Goal: Transaction & Acquisition: Obtain resource

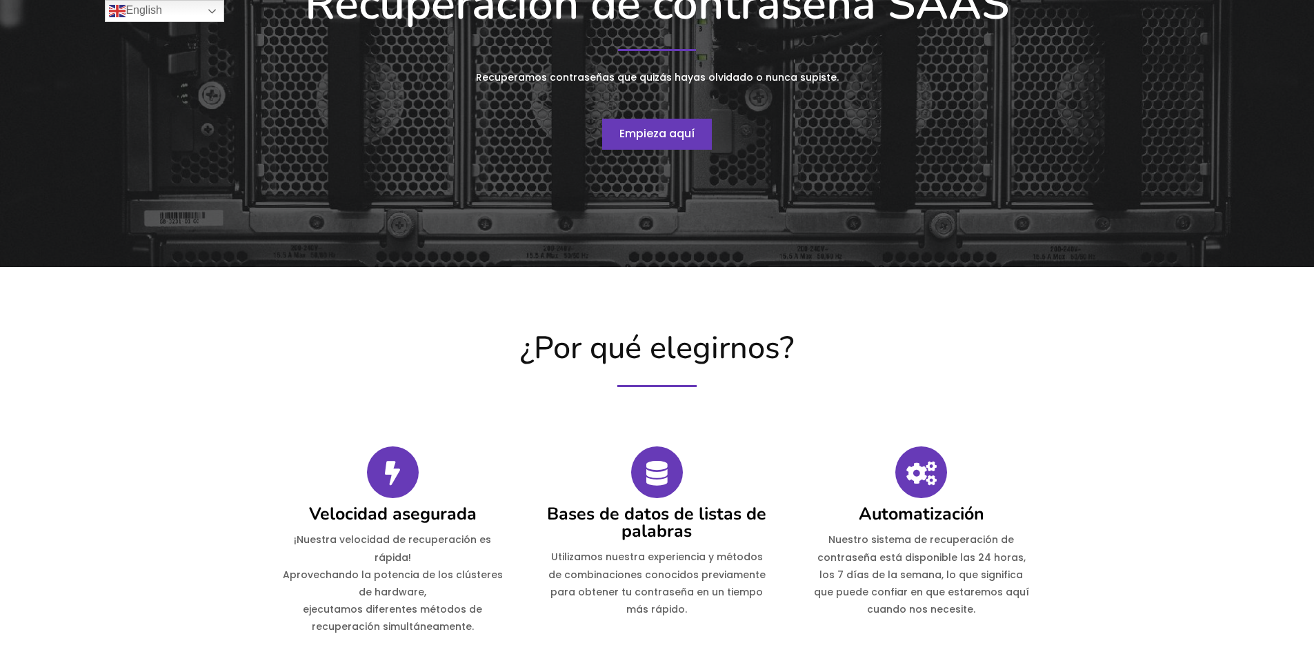
scroll to position [207, 0]
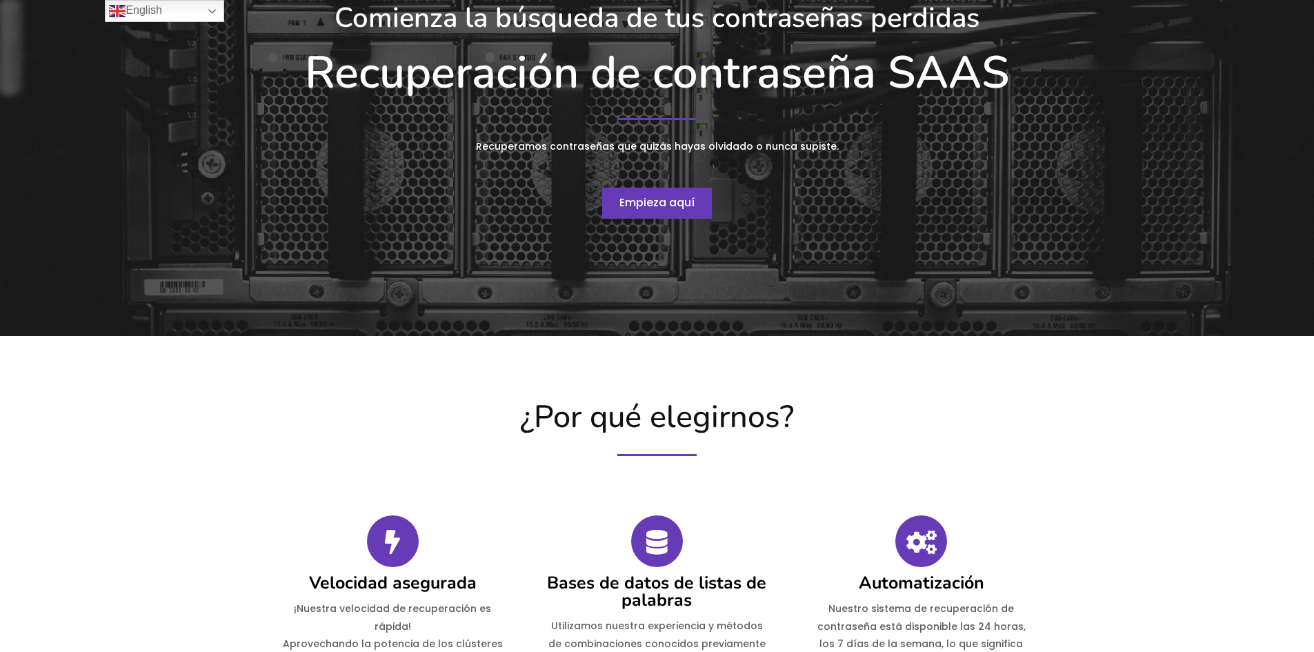
click at [664, 190] on link "Empieza aquí" at bounding box center [657, 204] width 110 height 32
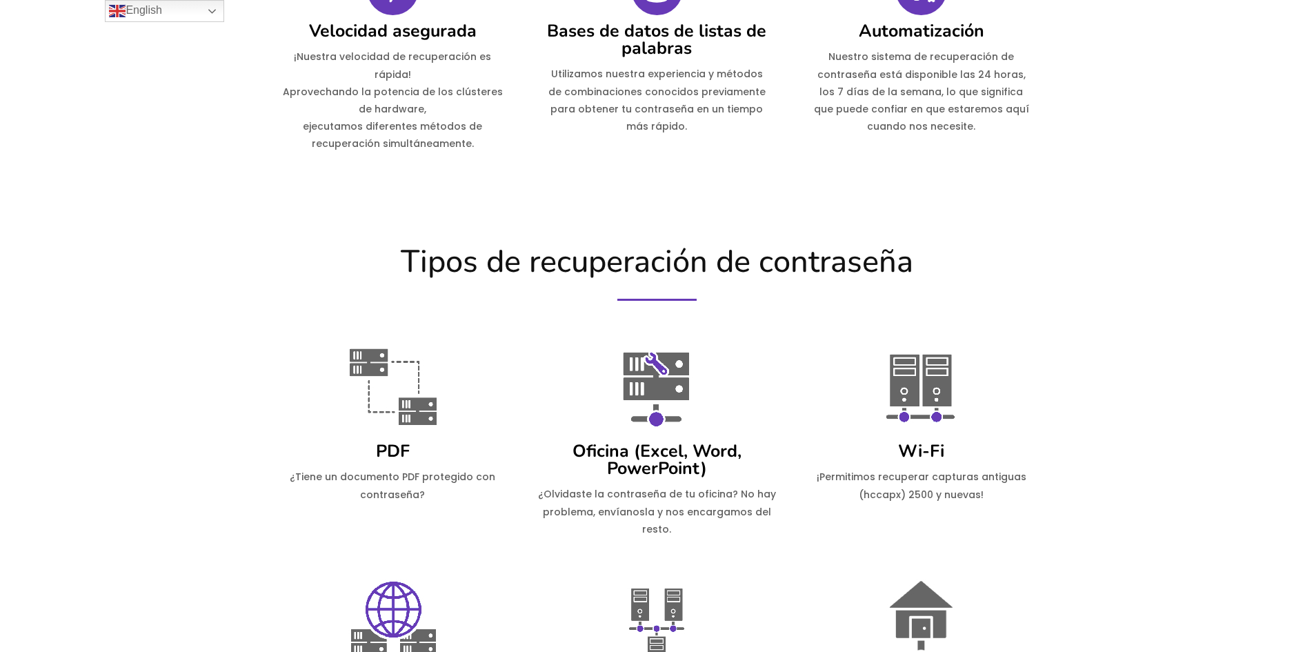
scroll to position [835, 0]
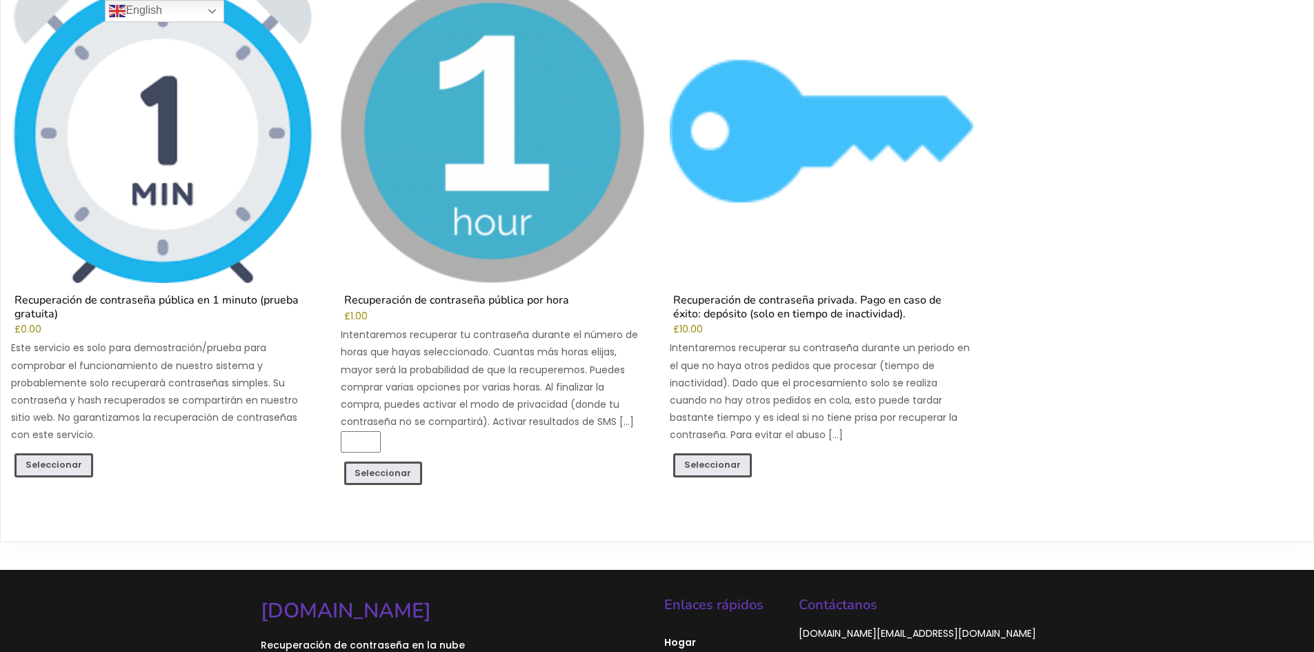
scroll to position [276, 0]
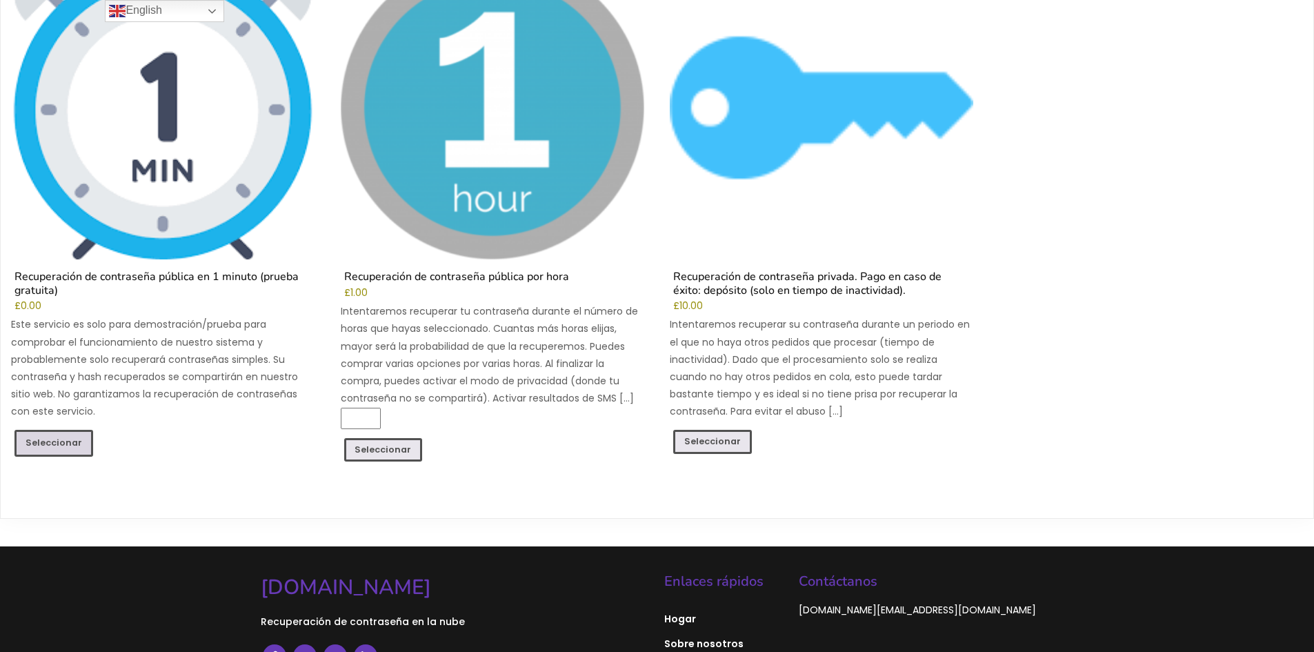
click at [71, 446] on font "Seleccionar" at bounding box center [54, 443] width 57 height 12
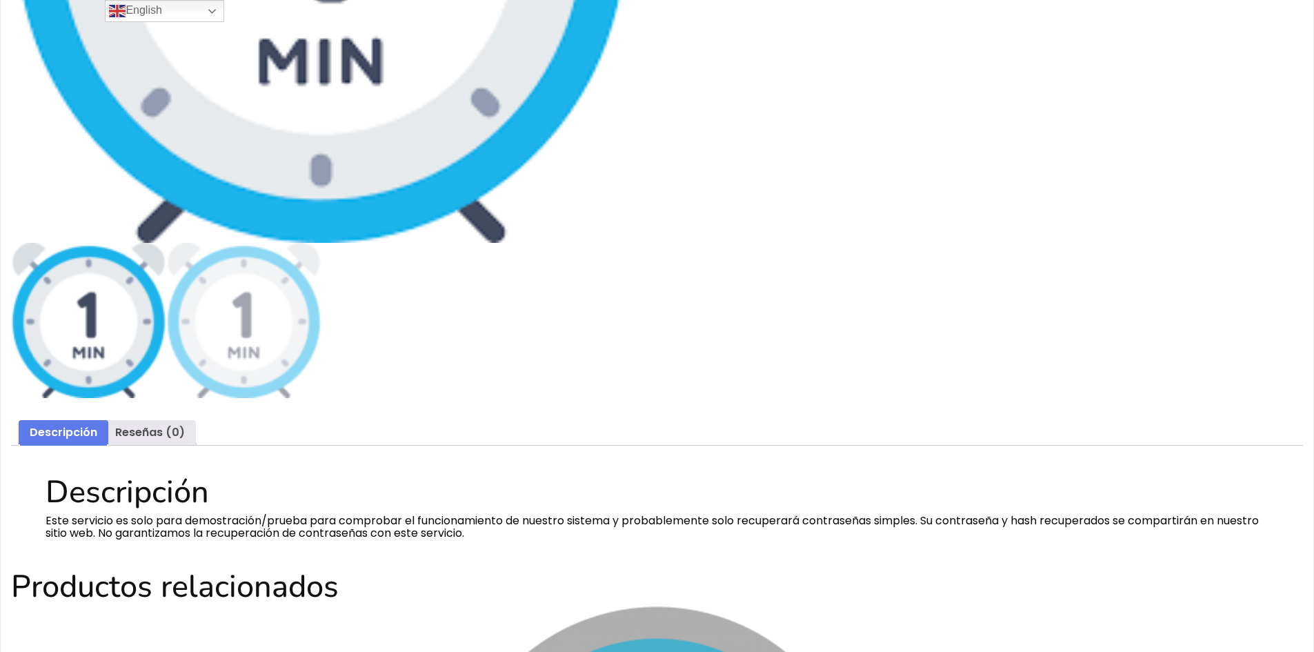
scroll to position [345, 0]
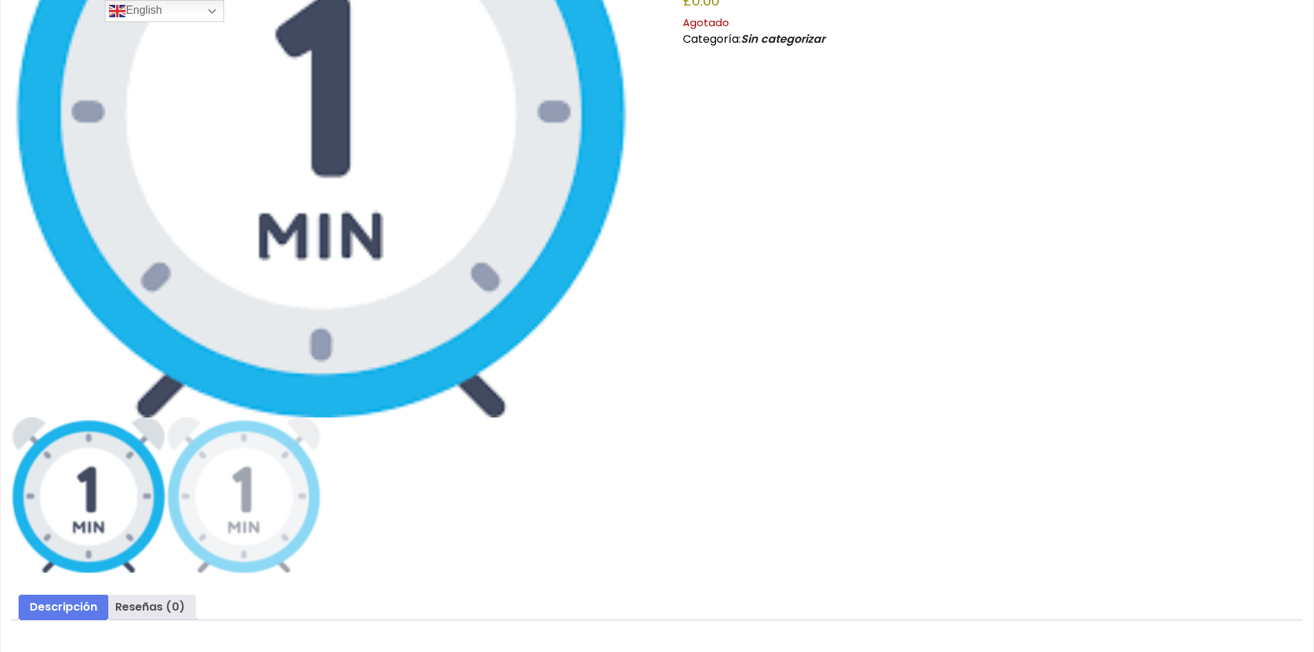
click at [264, 217] on img at bounding box center [321, 107] width 620 height 620
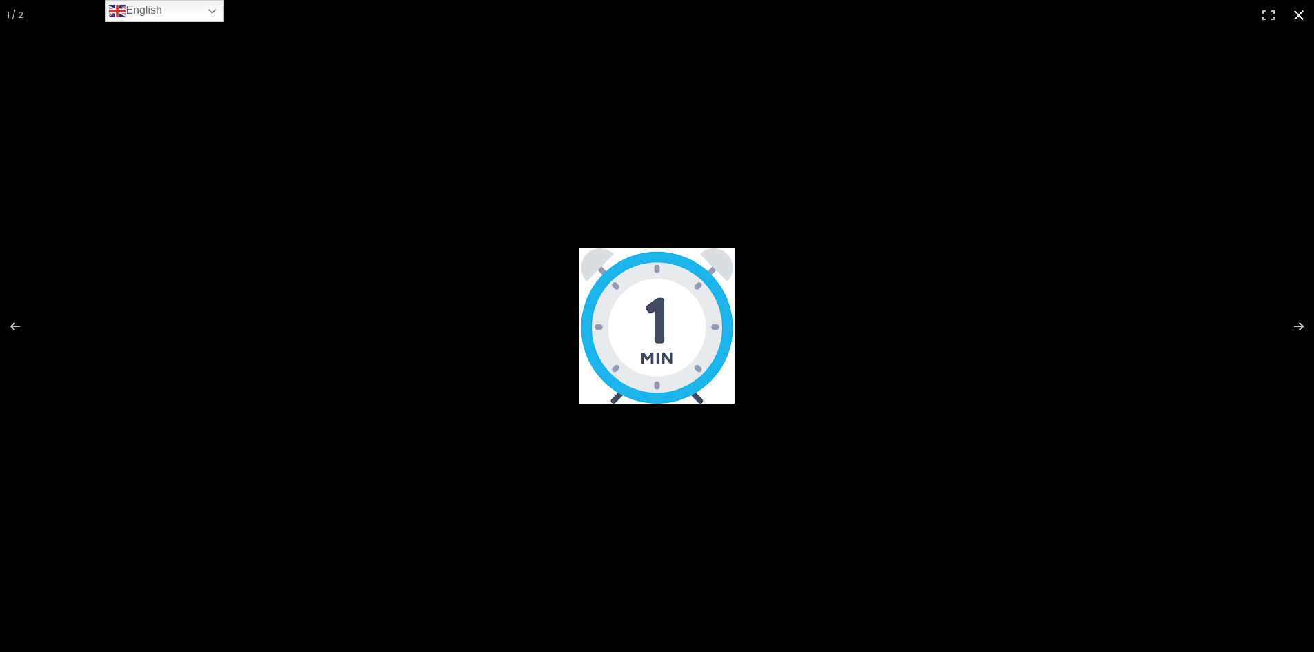
click at [1302, 7] on button "Cerrar (Esc)" at bounding box center [1299, 15] width 30 height 30
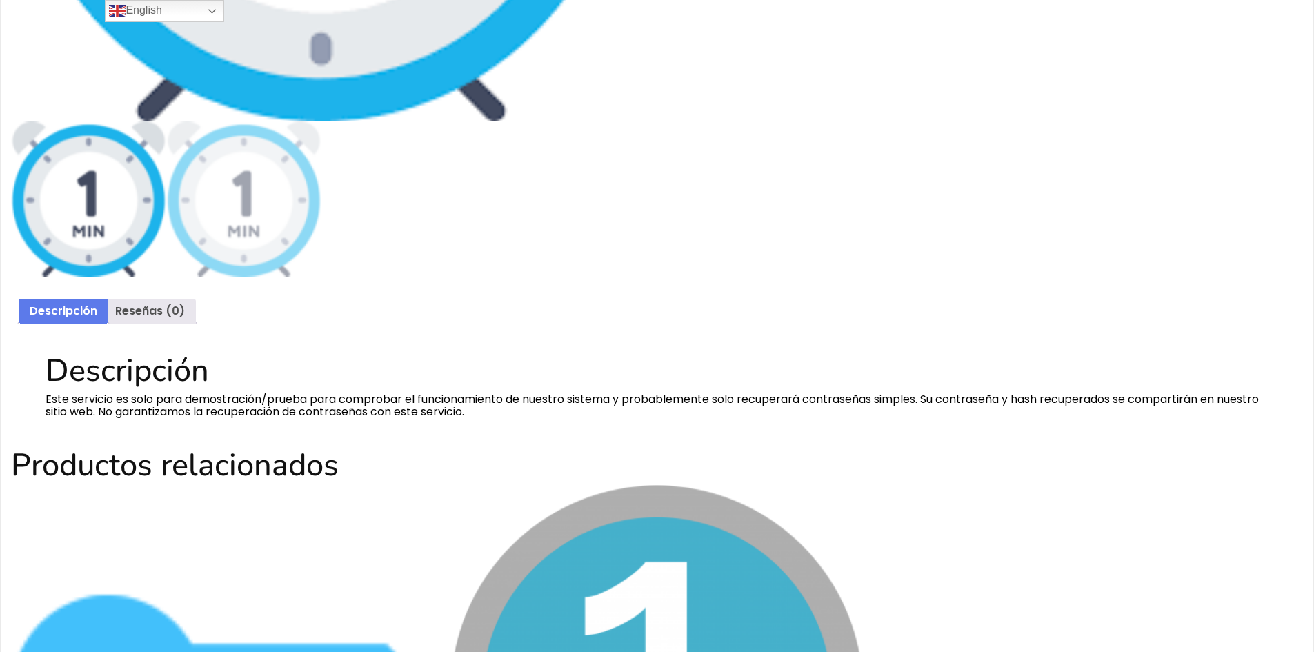
scroll to position [690, 0]
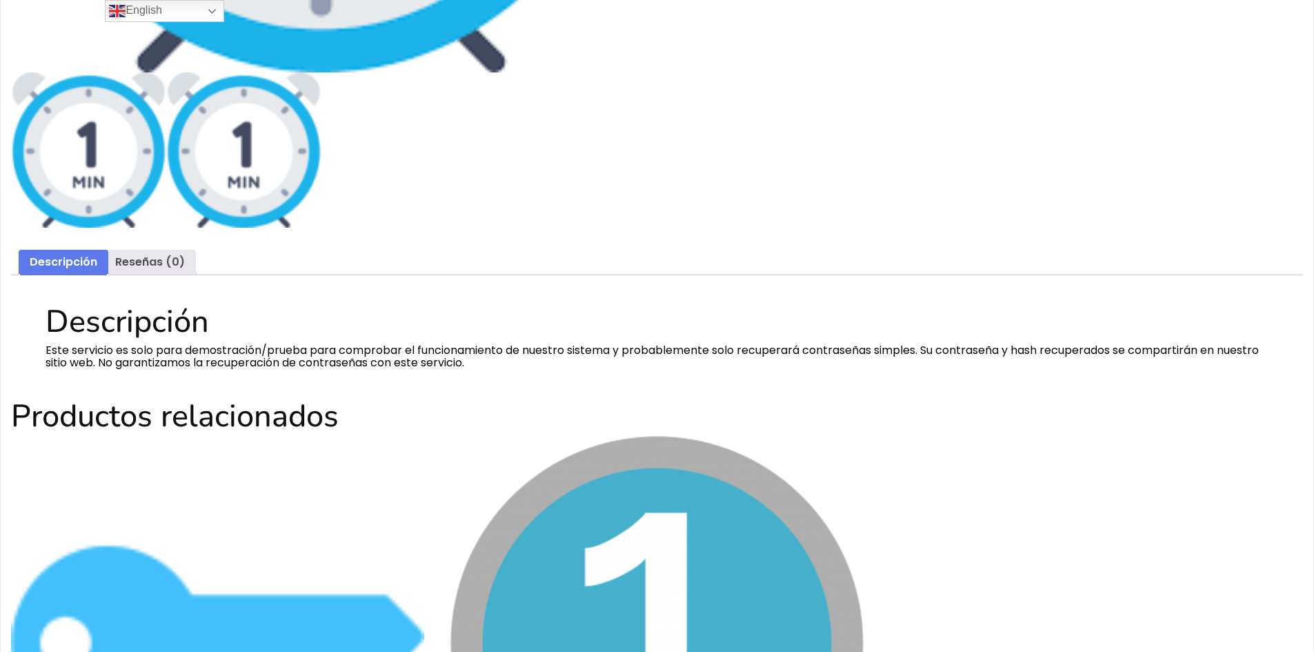
click at [308, 158] on img at bounding box center [243, 149] width 155 height 155
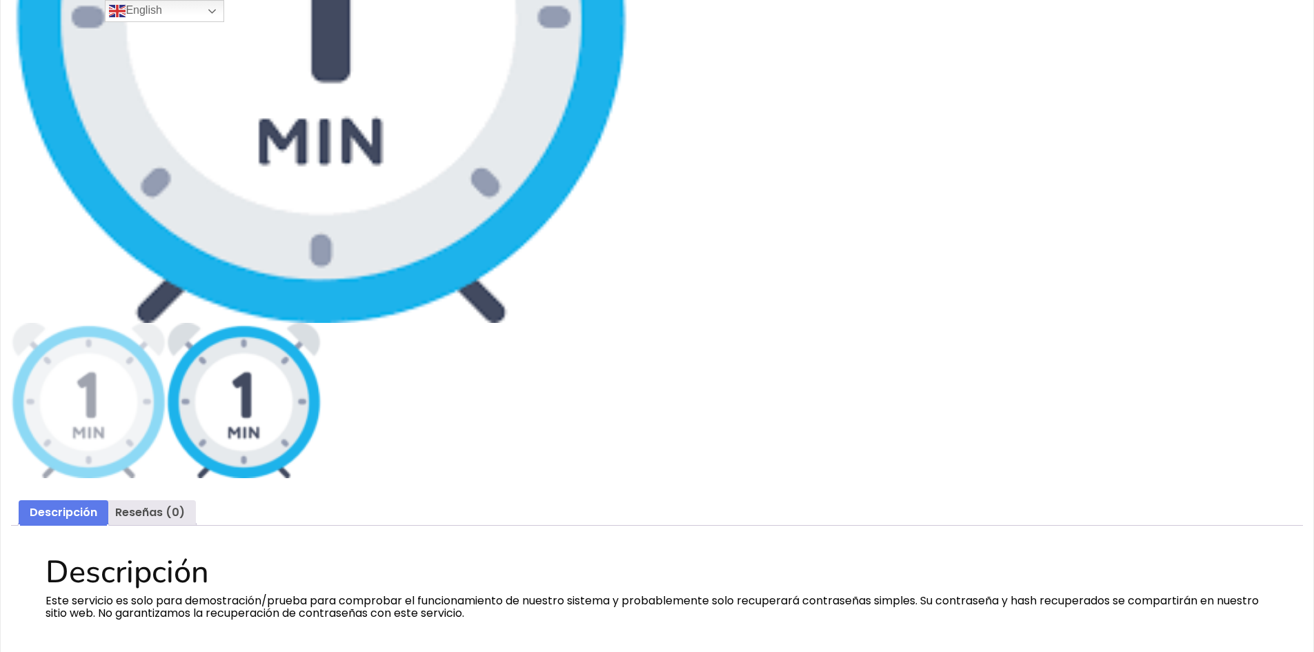
scroll to position [414, 0]
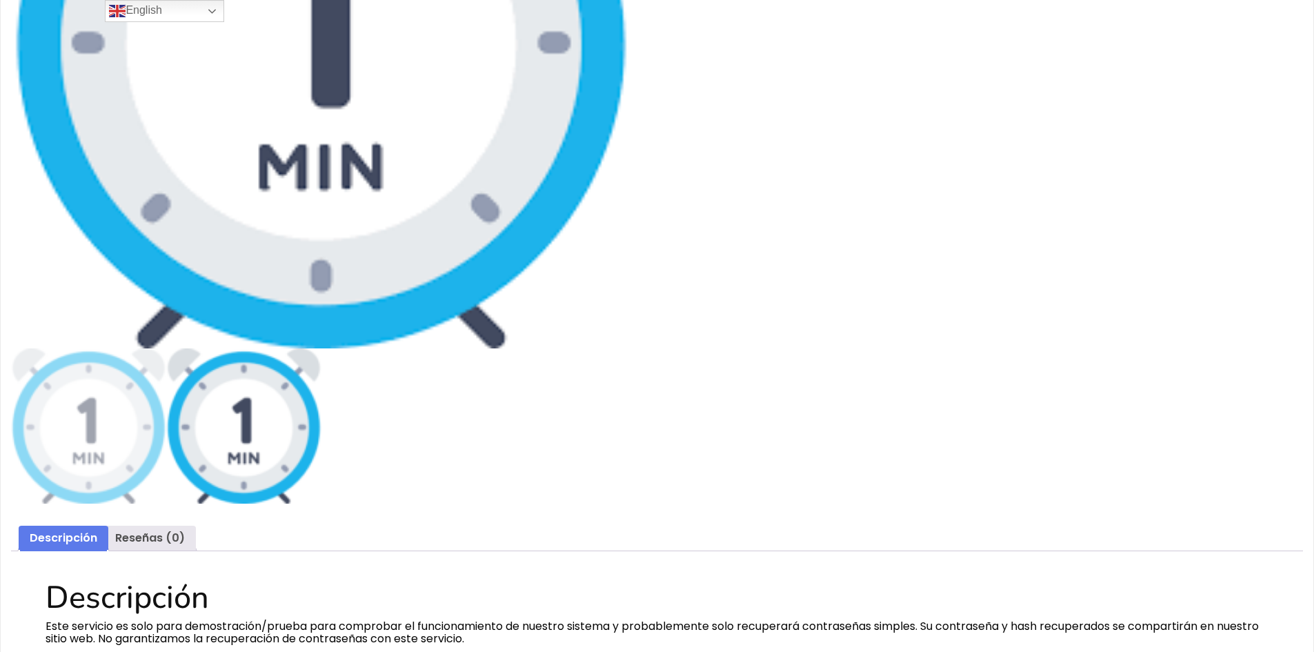
click at [379, 204] on img at bounding box center [321, 38] width 620 height 620
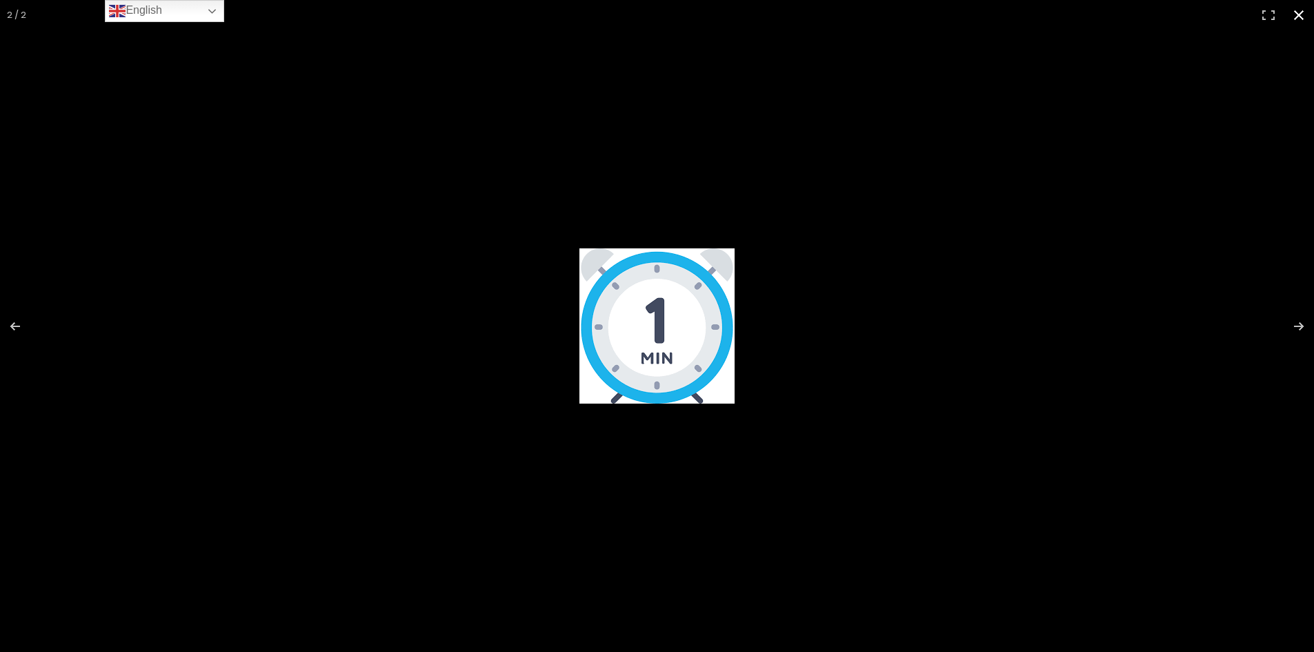
click at [1300, 18] on button "Cerrar (Esc)" at bounding box center [1299, 15] width 30 height 30
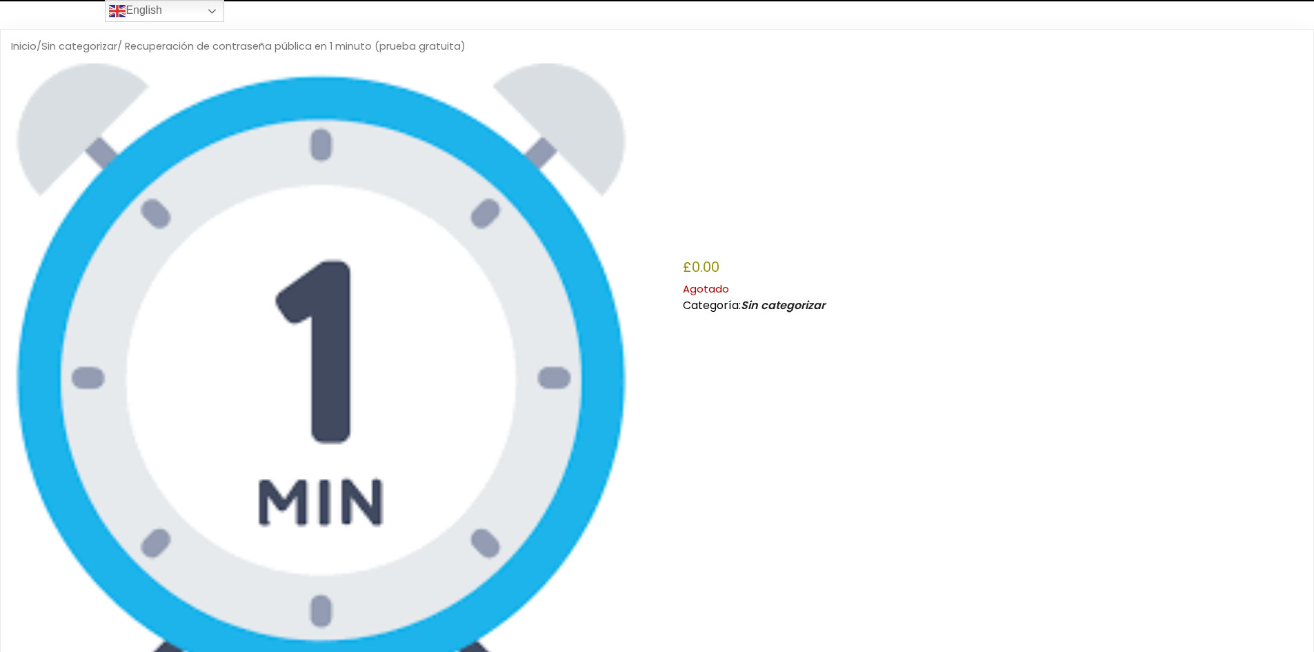
scroll to position [0, 0]
